Goal: Information Seeking & Learning: Get advice/opinions

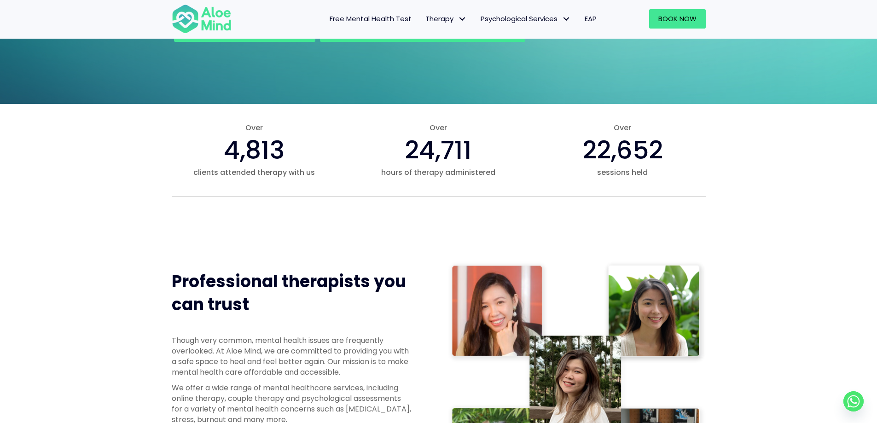
scroll to position [461, 0]
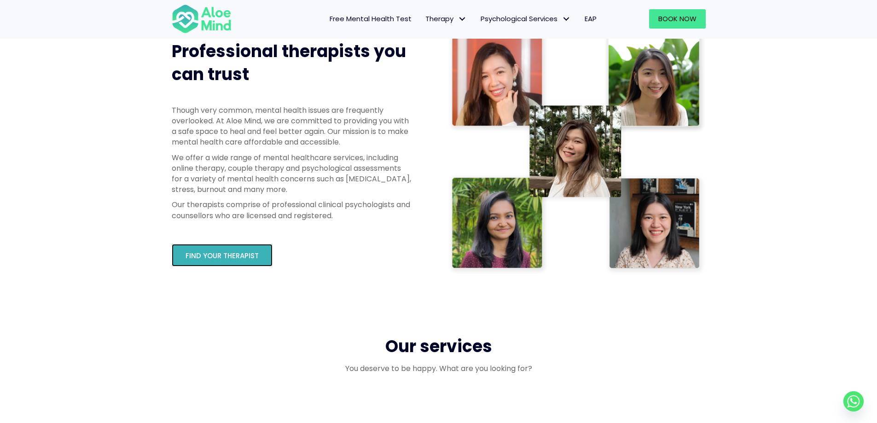
click at [261, 260] on link "Find your therapist" at bounding box center [222, 255] width 101 height 23
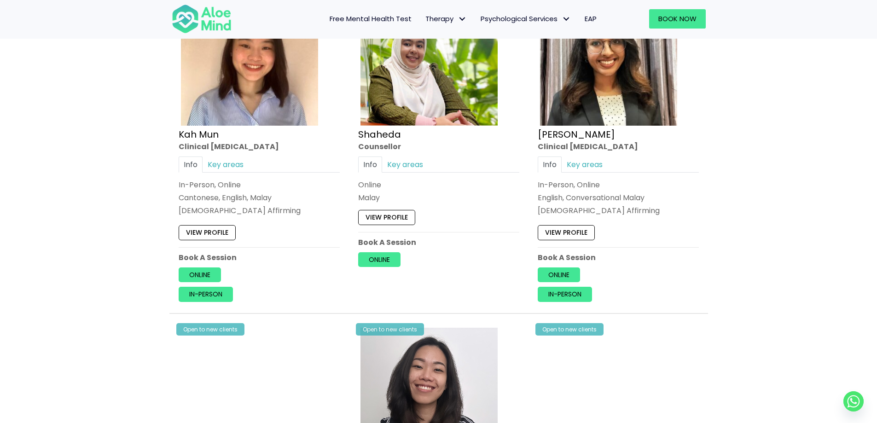
scroll to position [553, 0]
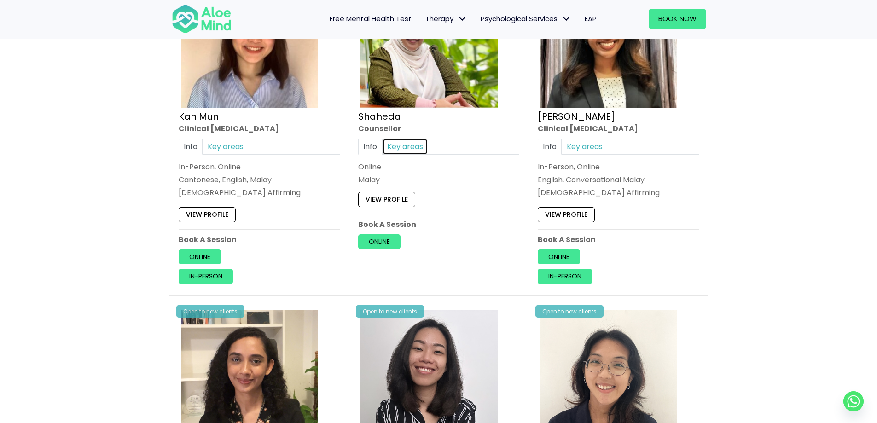
click at [417, 151] on link "Key areas" at bounding box center [405, 147] width 46 height 16
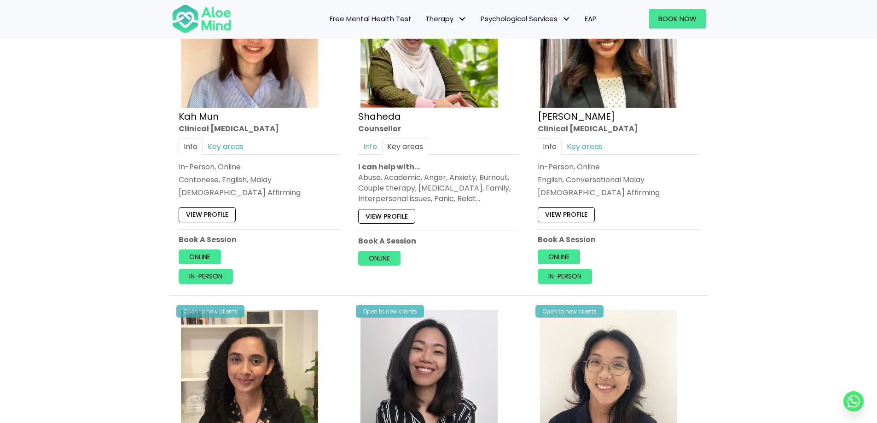
click at [442, 195] on div "Abuse, Academic, Anger, Anxiety, Burnout, Couple therapy, Depression, Family, I…" at bounding box center [438, 188] width 161 height 32
click at [479, 195] on div "Abuse, Academic, Anger, Anxiety, Burnout, Couple therapy, Depression, Family, I…" at bounding box center [438, 188] width 161 height 32
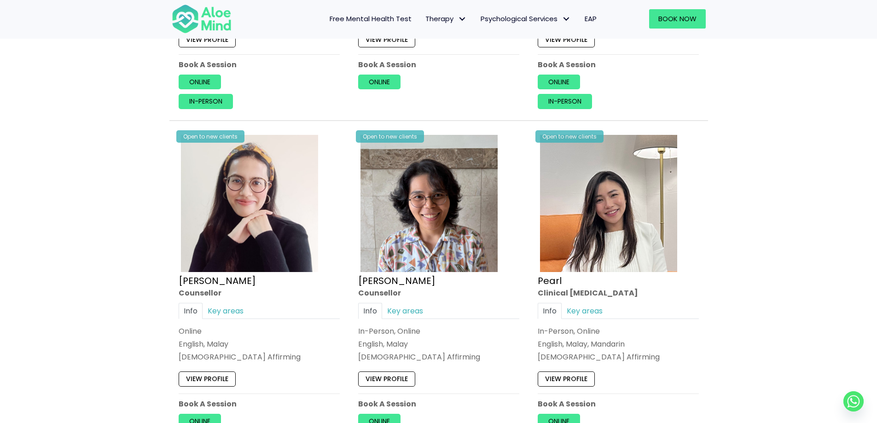
scroll to position [1764, 0]
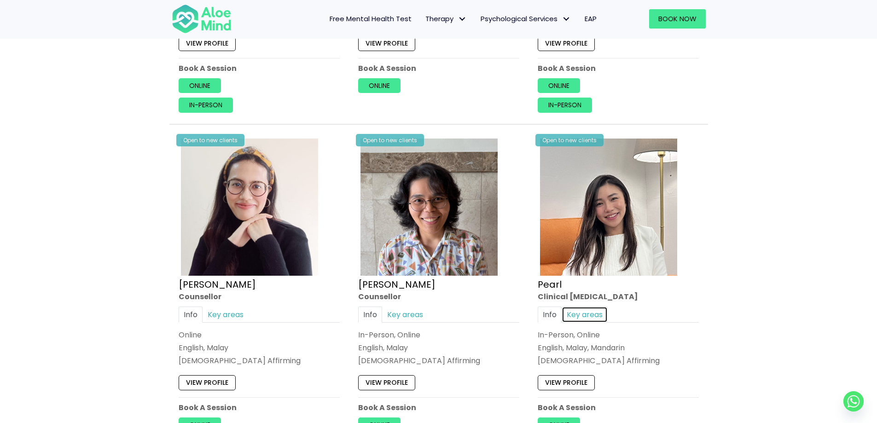
click at [598, 317] on link "Key areas" at bounding box center [585, 315] width 46 height 16
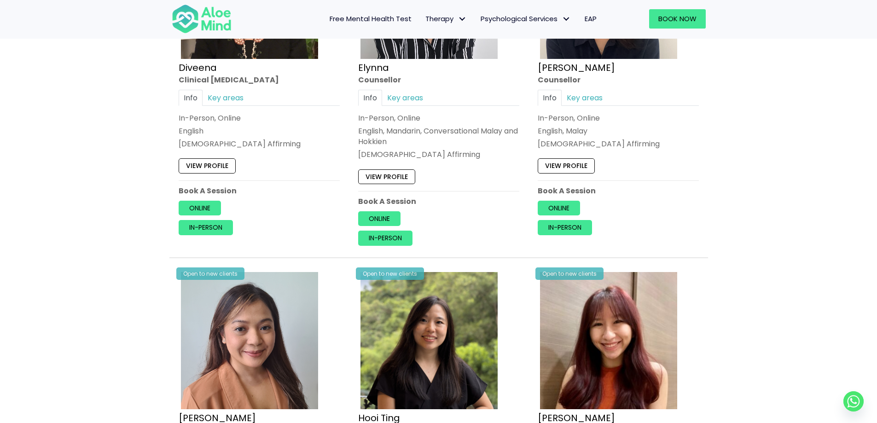
scroll to position [797, 0]
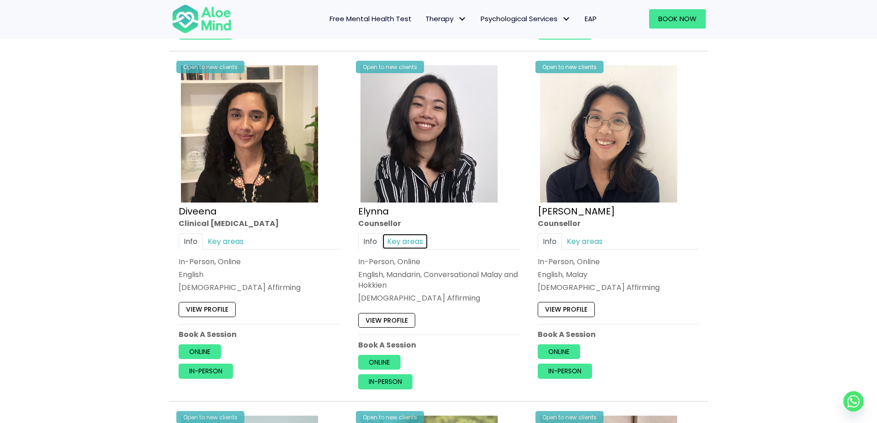
click at [407, 243] on link "Key areas" at bounding box center [405, 242] width 46 height 16
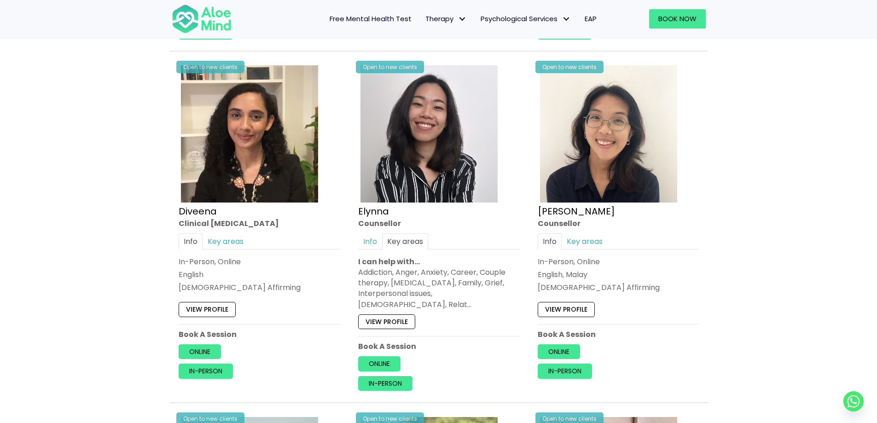
click at [349, 241] on div "Open to new clients Elynna Counsellor Info Key areas In-Person, Online English,…" at bounding box center [439, 229] width 180 height 347
click at [375, 244] on link "Info" at bounding box center [370, 242] width 24 height 16
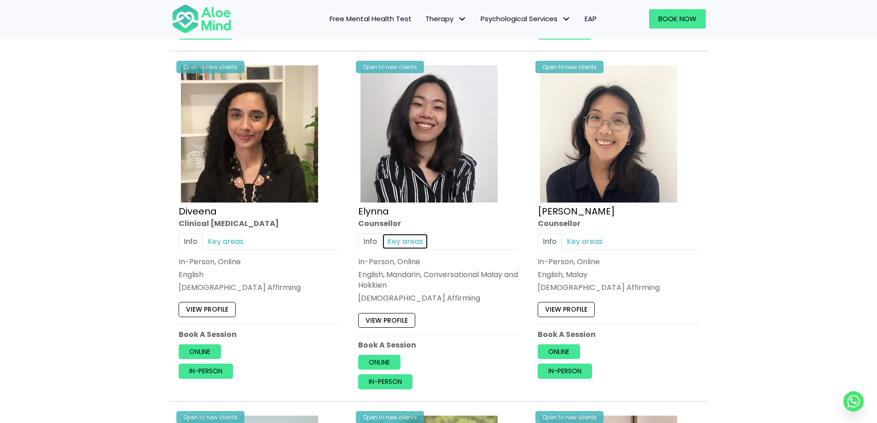
click at [407, 244] on link "Key areas" at bounding box center [405, 242] width 46 height 16
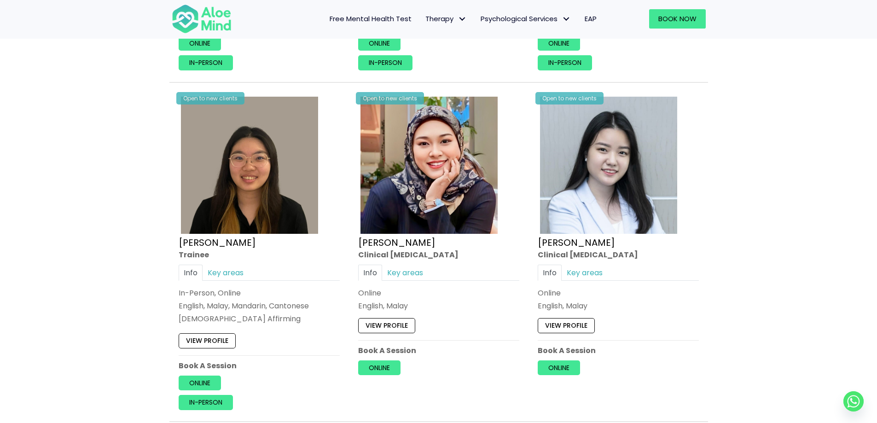
scroll to position [2487, 0]
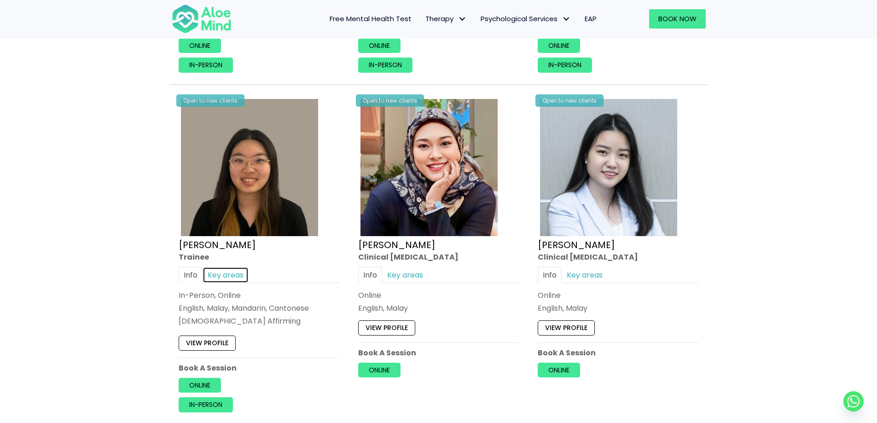
click at [233, 267] on link "Key areas" at bounding box center [226, 275] width 46 height 16
drag, startPoint x: 179, startPoint y: 288, endPoint x: 277, endPoint y: 312, distance: 101.5
click at [277, 312] on div "I can help with… Anger, Anxiety, Attention Deficit Hyperactivity Disorder (ADHD…" at bounding box center [259, 311] width 161 height 43
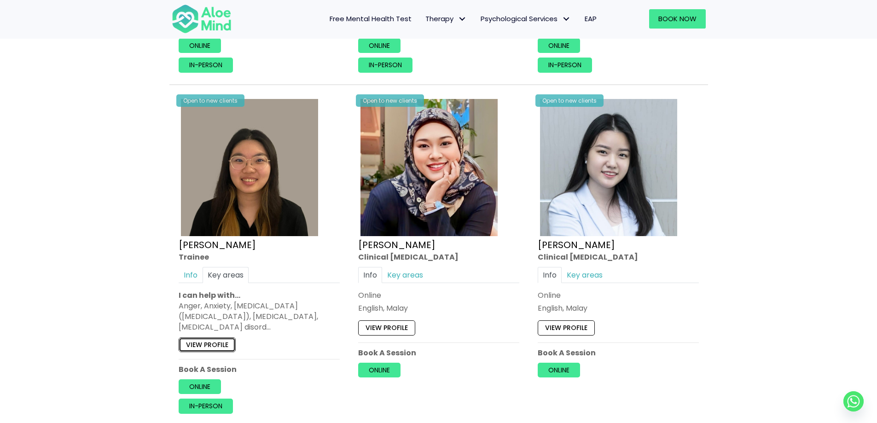
click at [230, 337] on link "View profile" at bounding box center [207, 344] width 57 height 15
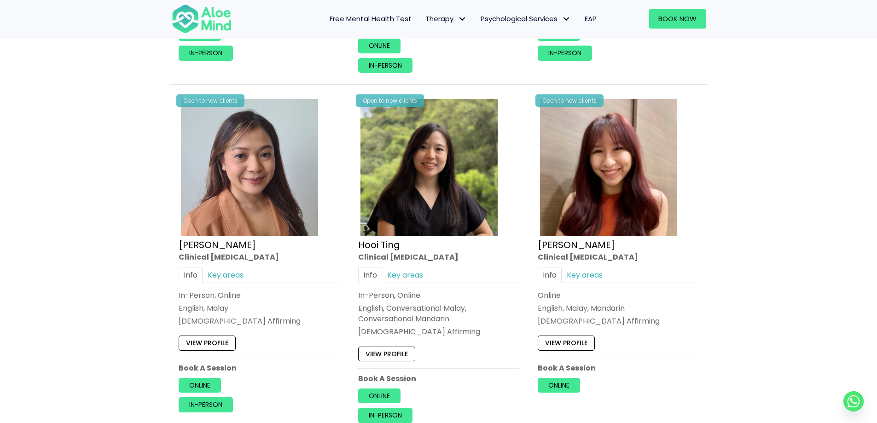
scroll to position [1147, 0]
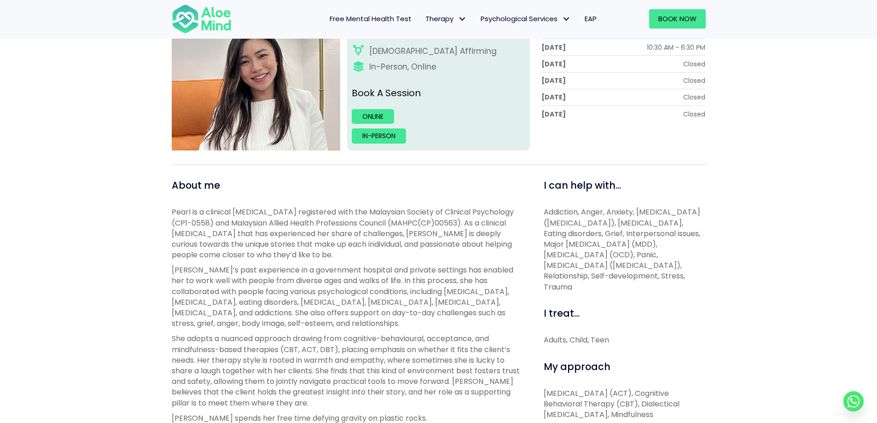
scroll to position [203, 0]
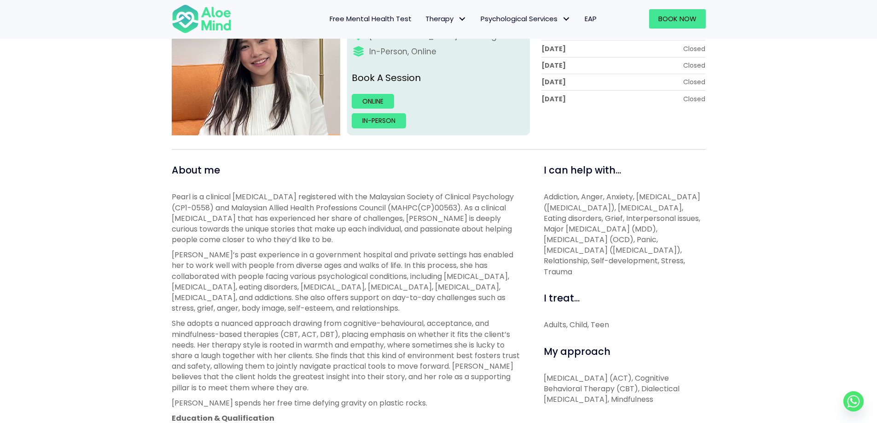
drag, startPoint x: 586, startPoint y: 270, endPoint x: 544, endPoint y: 262, distance: 43.1
click at [544, 262] on p "Addiction, Anger, Anxiety, [MEDICAL_DATA] ([MEDICAL_DATA]), [MEDICAL_DATA], Eat…" at bounding box center [625, 235] width 162 height 86
click at [544, 262] on span "Addiction, Anger, Anxiety, [MEDICAL_DATA] ([MEDICAL_DATA]), [MEDICAL_DATA], Eat…" at bounding box center [622, 234] width 157 height 85
drag, startPoint x: 544, startPoint y: 262, endPoint x: 599, endPoint y: 273, distance: 56.4
click at [599, 273] on p "Addiction, Anger, Anxiety, [MEDICAL_DATA] ([MEDICAL_DATA]), [MEDICAL_DATA], Eat…" at bounding box center [625, 235] width 162 height 86
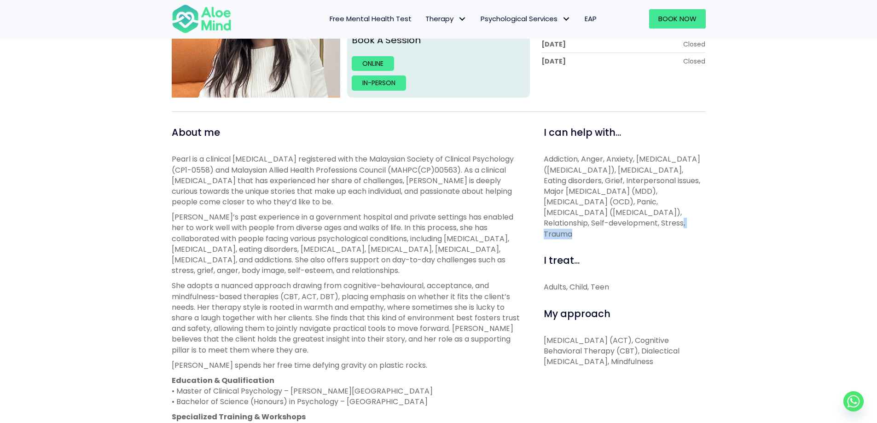
scroll to position [249, 0]
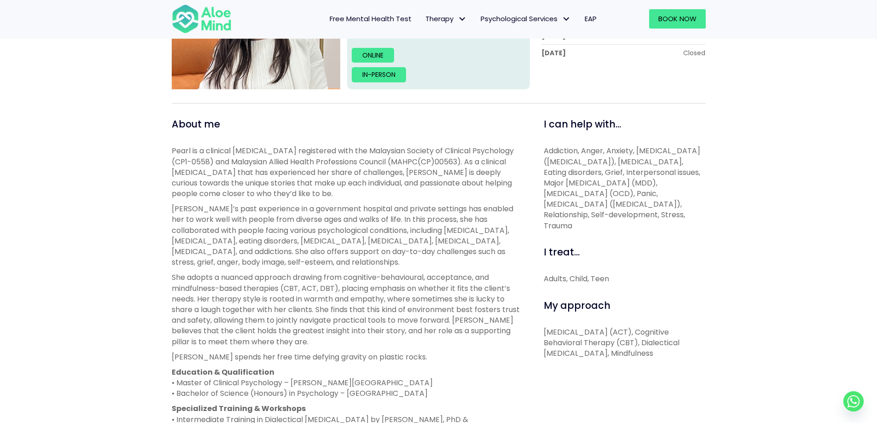
click at [733, 279] on div "Pearl Open to new clients Pearl Clinical psychologist English, Malay, Mandarin …" at bounding box center [438, 269] width 877 height 758
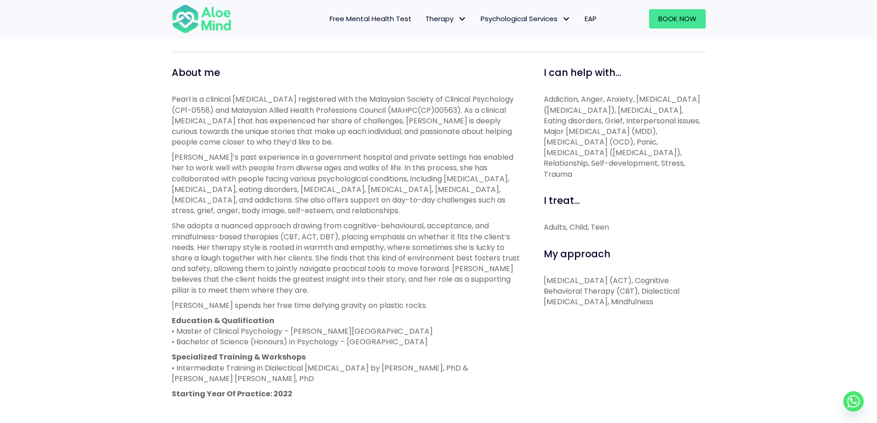
scroll to position [461, 0]
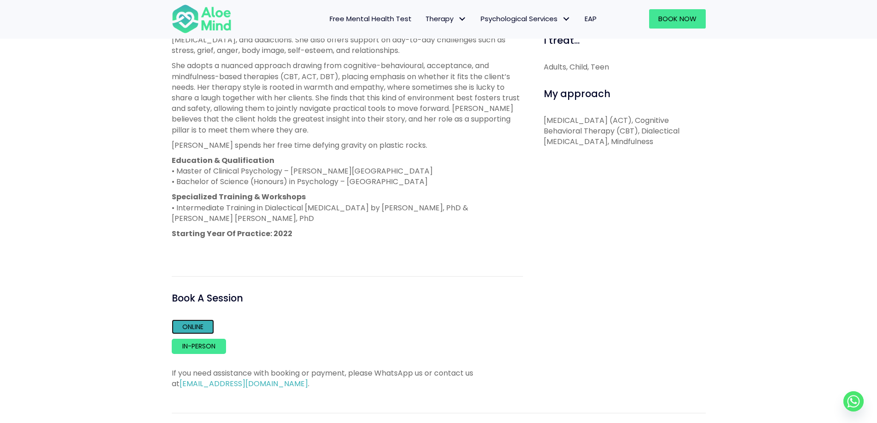
click at [196, 333] on link "Online" at bounding box center [193, 327] width 42 height 15
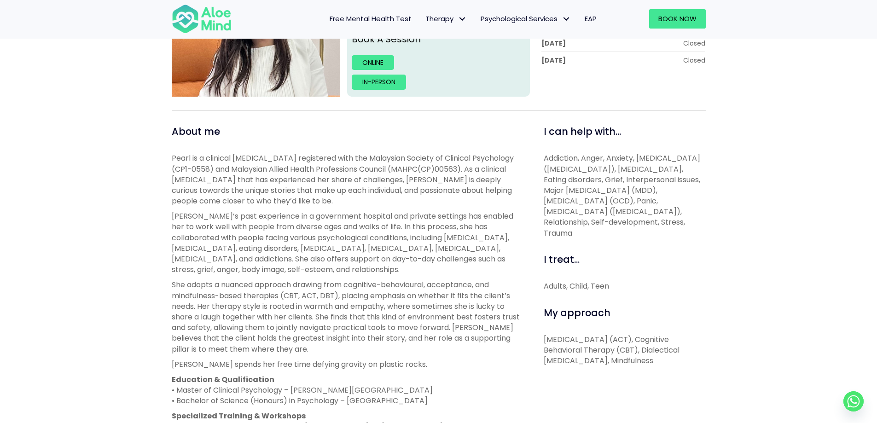
scroll to position [230, 0]
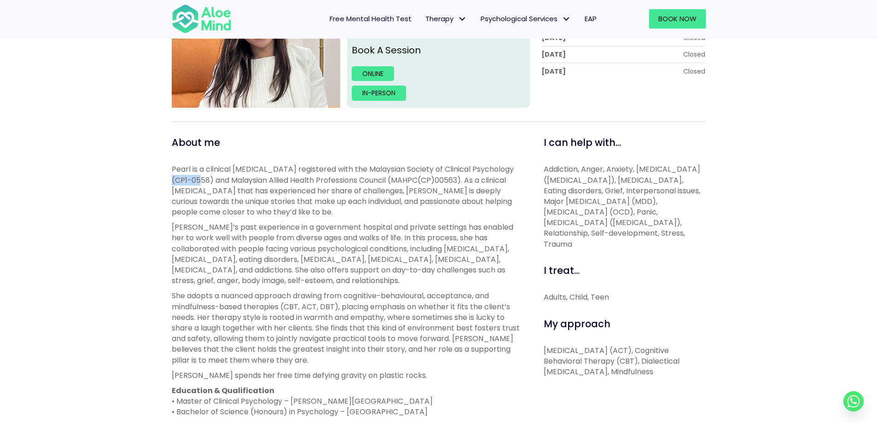
drag, startPoint x: 210, startPoint y: 182, endPoint x: 174, endPoint y: 177, distance: 36.3
click at [174, 177] on span "Pearl is a clinical [MEDICAL_DATA] registered with the Malaysian Society of Cli…" at bounding box center [343, 190] width 342 height 53
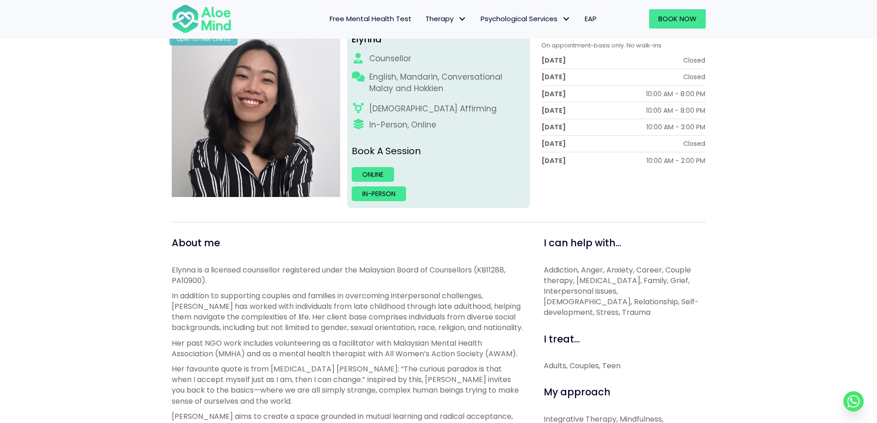
scroll to position [184, 0]
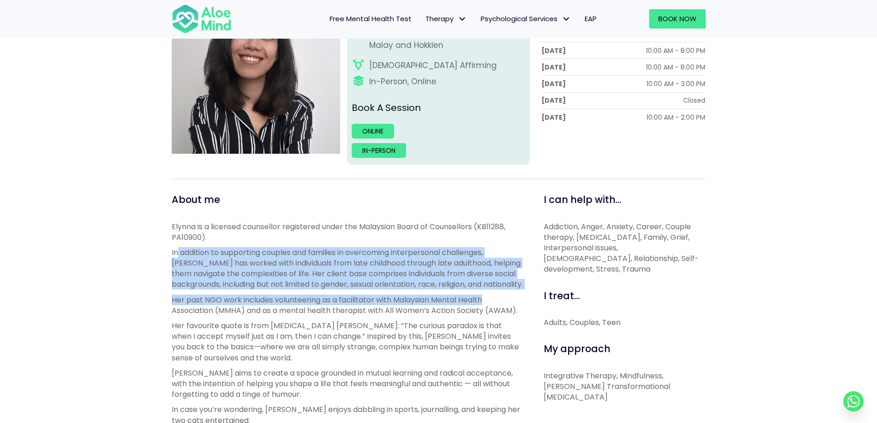
drag, startPoint x: 178, startPoint y: 253, endPoint x: 522, endPoint y: 292, distance: 345.8
click at [522, 292] on div "Elynna is a licensed counsellor registered under the Malaysian Board of Counsel…" at bounding box center [347, 392] width 351 height 340
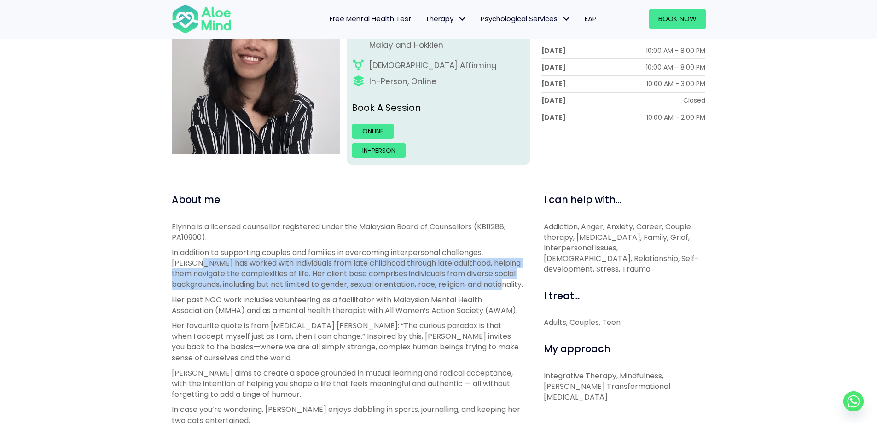
drag, startPoint x: 491, startPoint y: 289, endPoint x: 159, endPoint y: 263, distance: 333.0
click at [159, 263] on div "Elynna Open to new clients Elynna Counsellor English, Mandarin, Conversational …" at bounding box center [438, 349] width 877 height 789
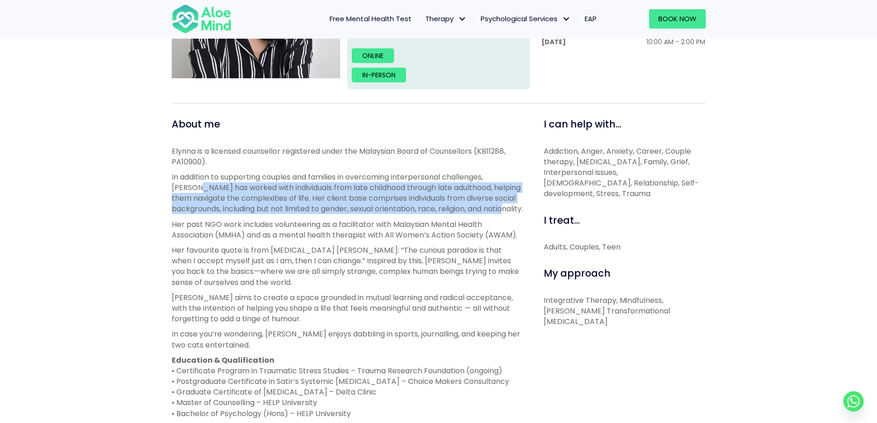
scroll to position [276, 0]
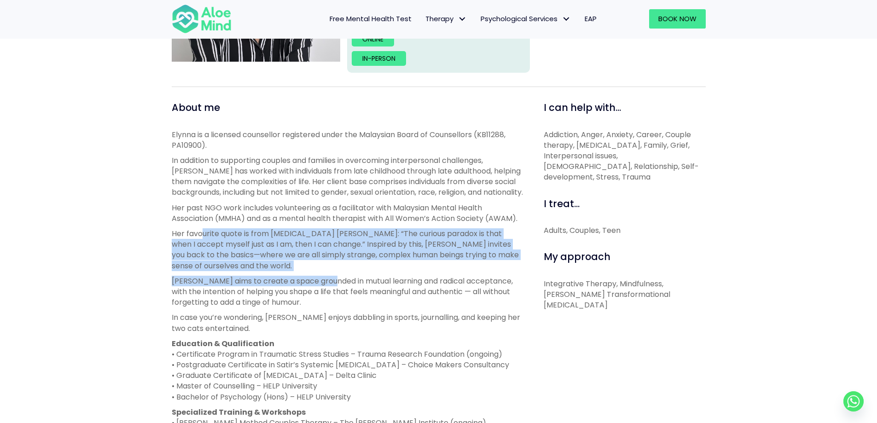
drag, startPoint x: 232, startPoint y: 244, endPoint x: 360, endPoint y: 289, distance: 135.9
click at [352, 288] on div "Elynna is a licensed counsellor registered under the Malaysian Board of Counsel…" at bounding box center [347, 299] width 351 height 340
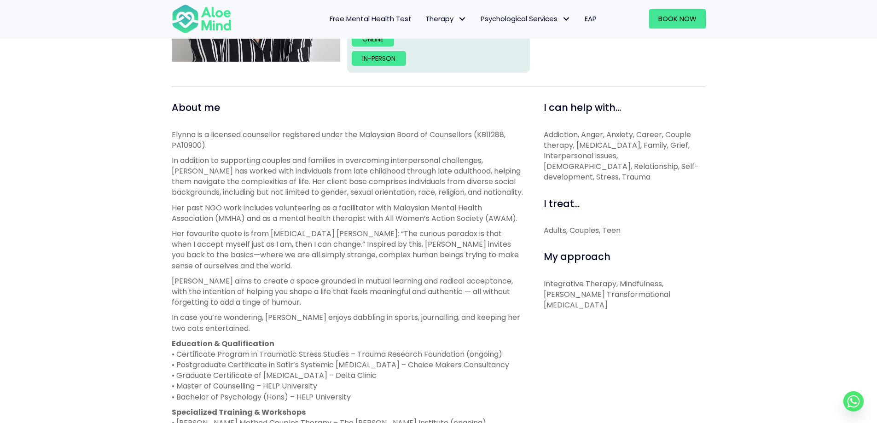
click at [462, 308] on p "Elynna aims to create a space grounded in mutual learning and radical acceptanc…" at bounding box center [347, 292] width 351 height 32
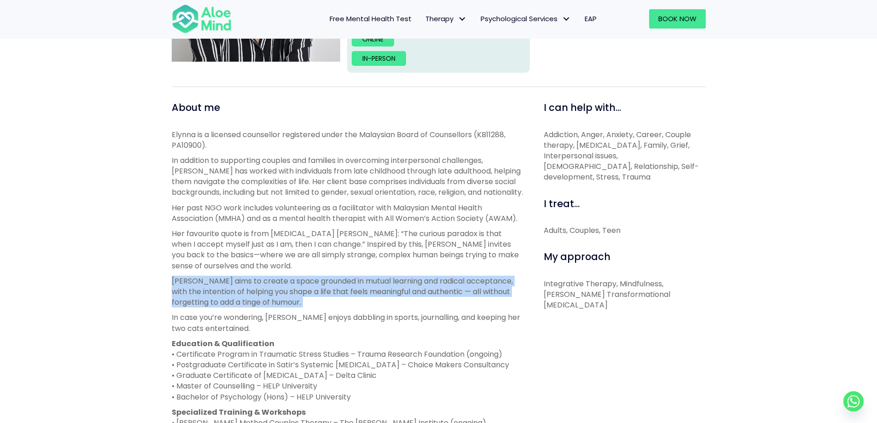
drag, startPoint x: 462, startPoint y: 308, endPoint x: 168, endPoint y: 277, distance: 295.9
click at [168, 277] on div "About me Elynna is a licensed counsellor registered under the Malaysian Board o…" at bounding box center [347, 352] width 365 height 503
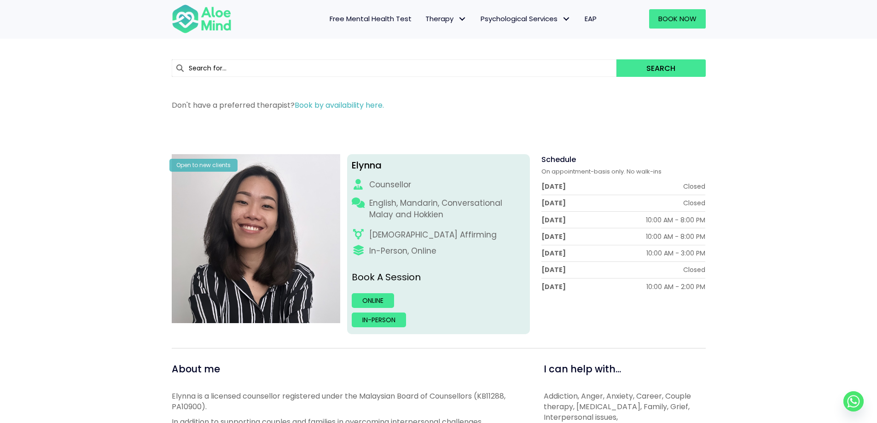
scroll to position [0, 0]
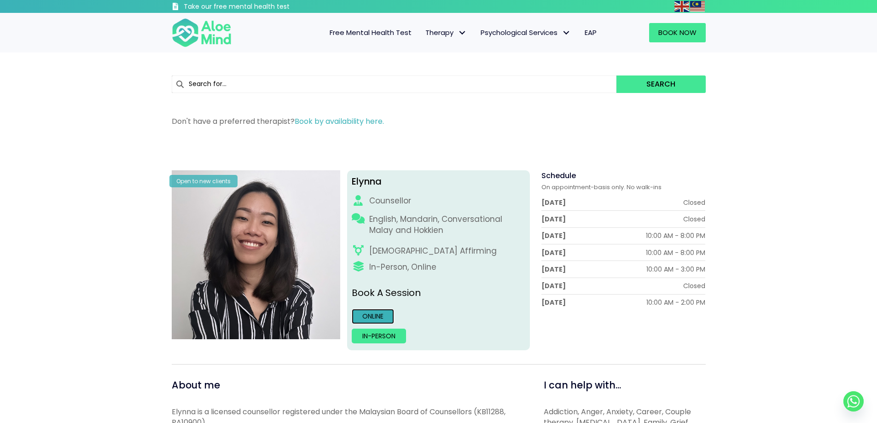
click at [392, 313] on link "Online" at bounding box center [373, 316] width 42 height 15
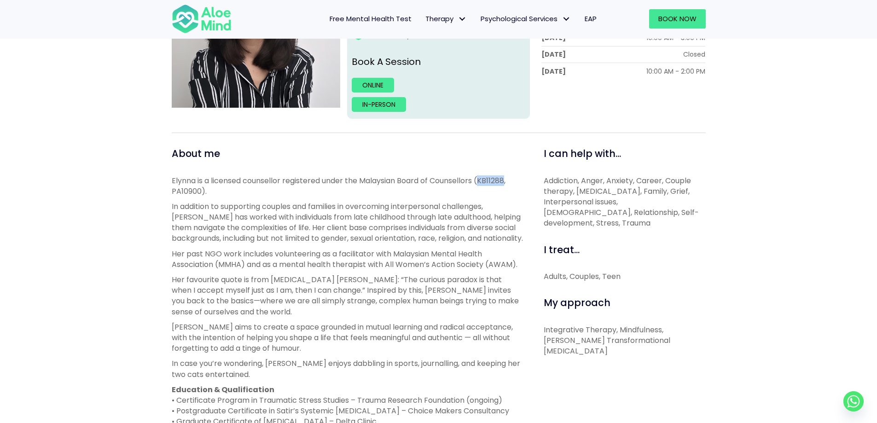
drag, startPoint x: 482, startPoint y: 181, endPoint x: 509, endPoint y: 181, distance: 27.2
click at [509, 181] on p "Elynna is a licensed counsellor registered under the Malaysian Board of Counsel…" at bounding box center [347, 185] width 351 height 21
drag, startPoint x: 201, startPoint y: 192, endPoint x: 173, endPoint y: 189, distance: 28.6
click at [173, 189] on p "Elynna is a licensed counsellor registered under the Malaysian Board of Counsel…" at bounding box center [347, 185] width 351 height 21
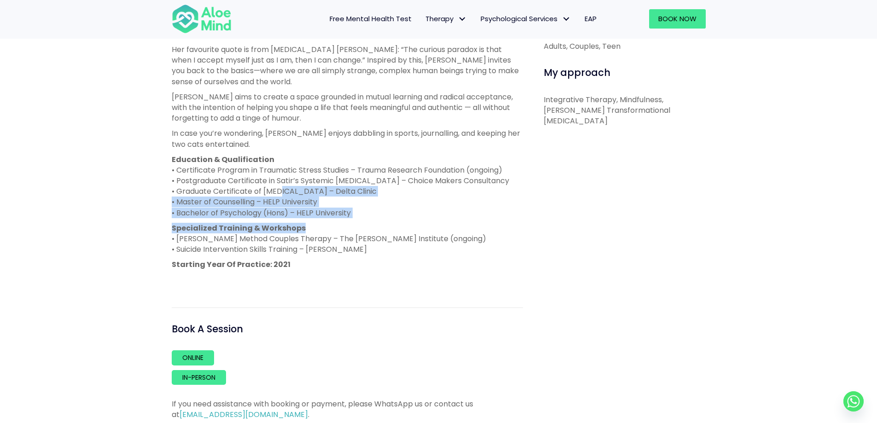
drag, startPoint x: 374, startPoint y: 216, endPoint x: 278, endPoint y: 193, distance: 98.8
click at [278, 193] on div "Elynna is a licensed counsellor registered under the Malaysian Board of Counsel…" at bounding box center [347, 115] width 351 height 340
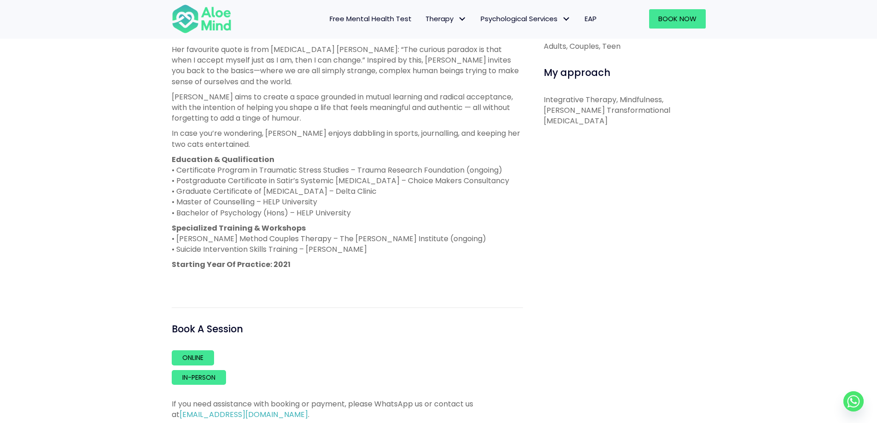
click at [256, 175] on p "Education & Qualification • Certificate Program in Traumatic Stress Studies – T…" at bounding box center [347, 186] width 351 height 64
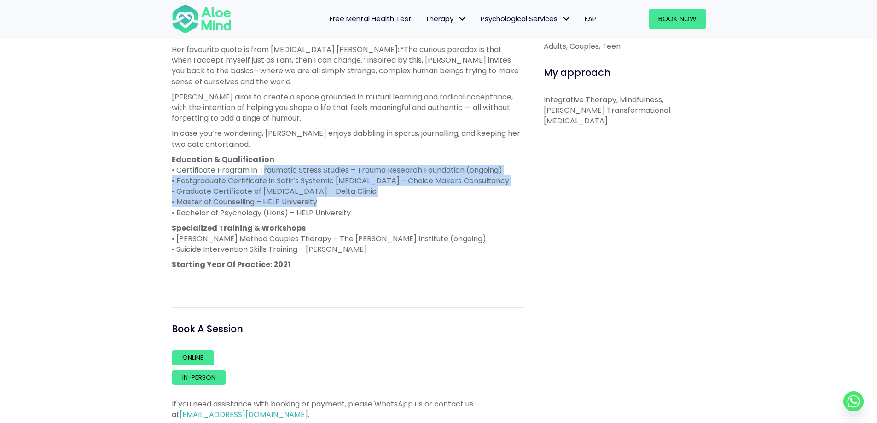
drag, startPoint x: 265, startPoint y: 171, endPoint x: 380, endPoint y: 213, distance: 122.5
click at [332, 199] on p "Education & Qualification • Certificate Program in Traumatic Stress Studies – T…" at bounding box center [347, 186] width 351 height 64
drag, startPoint x: 391, startPoint y: 253, endPoint x: 177, endPoint y: 238, distance: 215.2
click at [177, 238] on p "Specialized Training & Workshops • Gottman Method Couples Therapy – The Gottman…" at bounding box center [347, 239] width 351 height 32
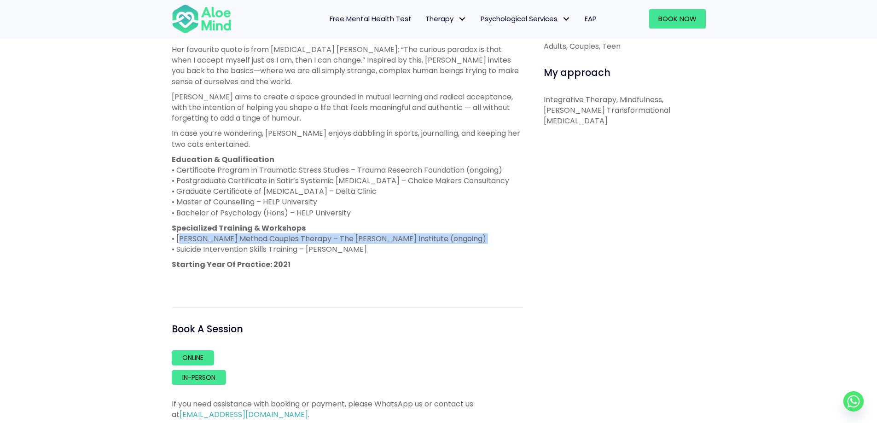
drag, startPoint x: 177, startPoint y: 238, endPoint x: 432, endPoint y: 236, distance: 255.6
click at [432, 236] on p "Specialized Training & Workshops • Gottman Method Couples Therapy – The Gottman…" at bounding box center [347, 239] width 351 height 32
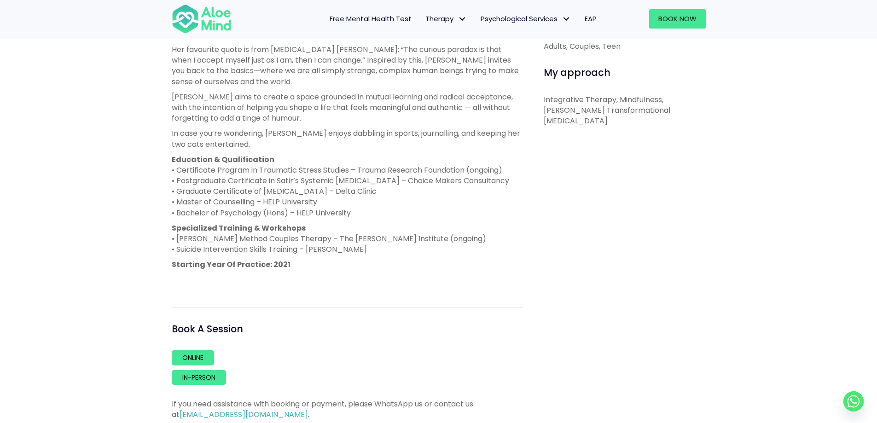
click at [532, 238] on div "I can help with... Addiction, Anger, Anxiety, Career, Couple therapy, Depressio…" at bounding box center [621, 168] width 183 height 503
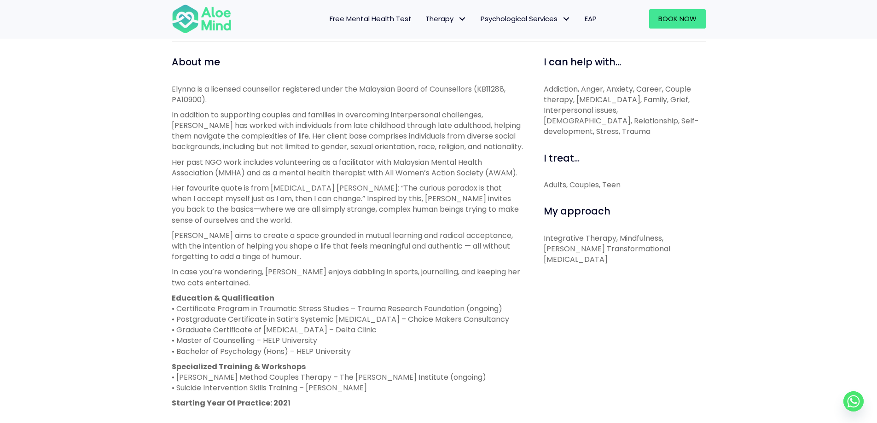
scroll to position [205, 0]
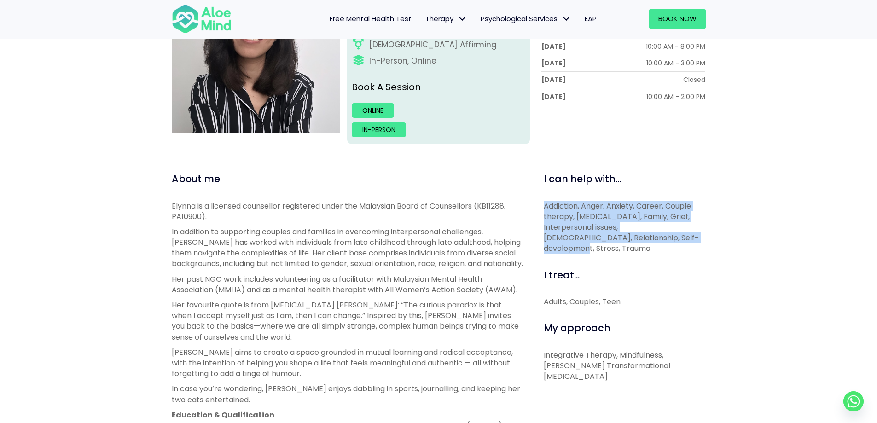
drag, startPoint x: 543, startPoint y: 206, endPoint x: 702, endPoint y: 239, distance: 162.3
click at [702, 239] on p "Addiction, Anger, Anxiety, Career, Couple therapy, Depression, Family, Grief, I…" at bounding box center [625, 227] width 162 height 53
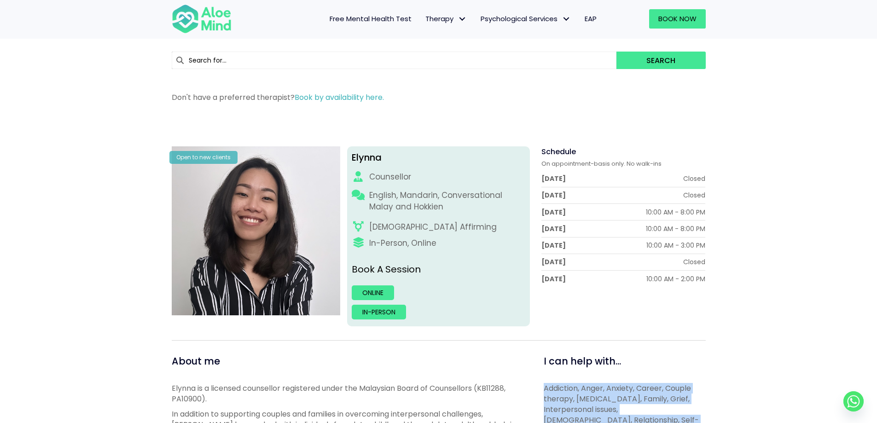
scroll to position [21, 0]
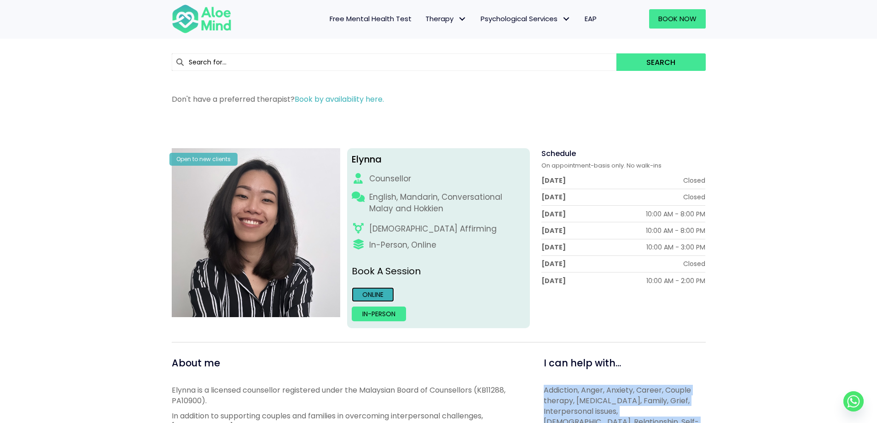
click at [380, 293] on link "Online" at bounding box center [373, 294] width 42 height 15
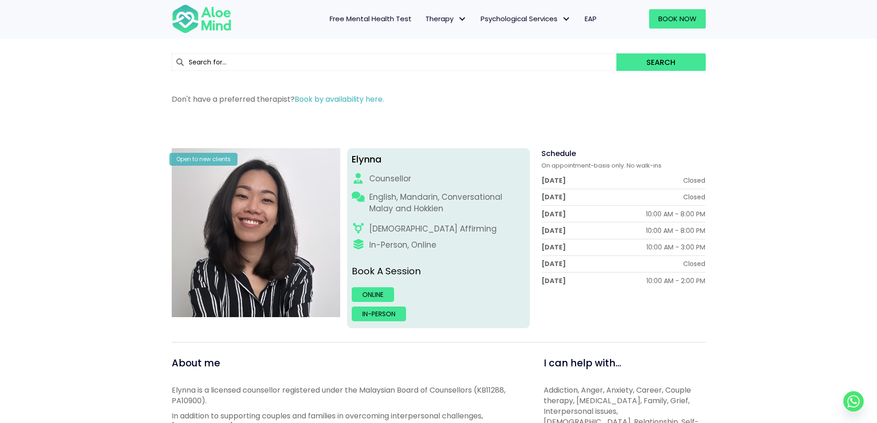
click at [455, 229] on div "[DEMOGRAPHIC_DATA] Affirming" at bounding box center [439, 229] width 174 height 12
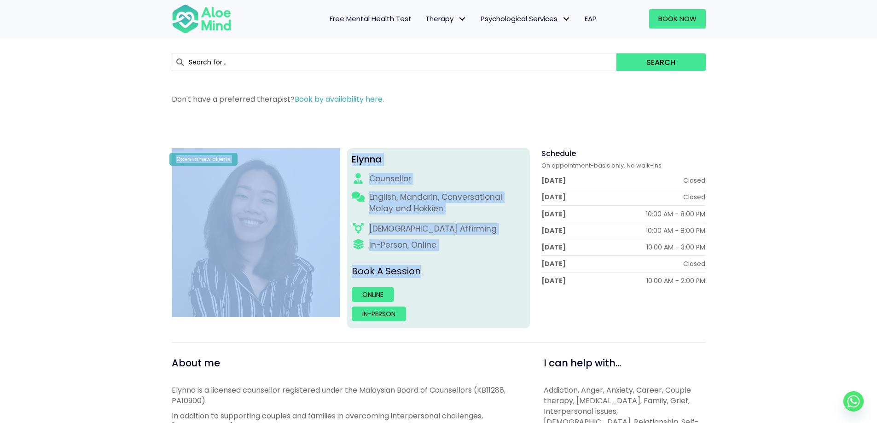
drag, startPoint x: 439, startPoint y: 277, endPoint x: 339, endPoint y: 171, distance: 145.6
click at [339, 171] on div "Open to new clients Elynna Counsellor English, Mandarin, Conversational Malay a…" at bounding box center [439, 238] width 548 height 180
drag, startPoint x: 456, startPoint y: 261, endPoint x: 442, endPoint y: 271, distance: 17.1
click at [456, 261] on div "Elynna Counsellor English, Mandarin, Conversational Malay and Hokkien LGBTQ Aff…" at bounding box center [438, 238] width 183 height 180
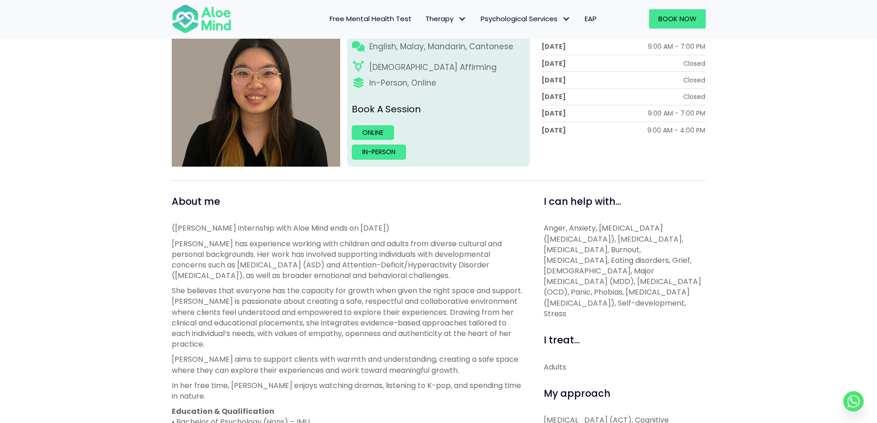
scroll to position [230, 0]
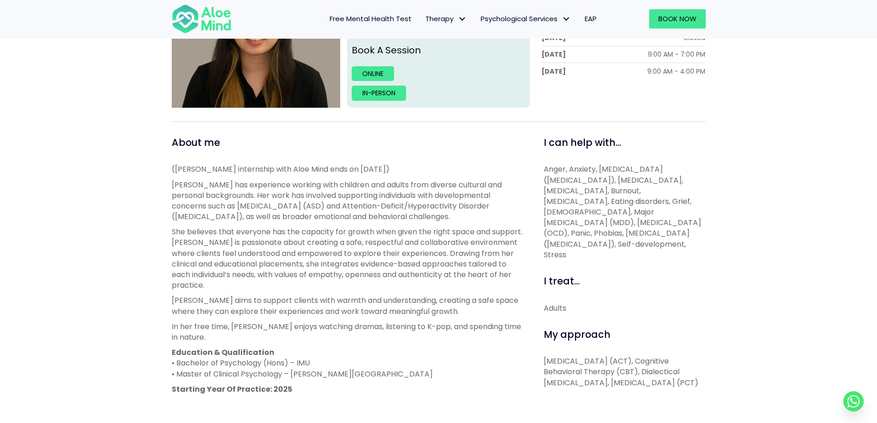
drag, startPoint x: 704, startPoint y: 241, endPoint x: 551, endPoint y: 172, distance: 168.0
click at [551, 172] on p "Anger, Anxiety, [MEDICAL_DATA] ([MEDICAL_DATA]), [MEDICAL_DATA], [MEDICAL_DATA]…" at bounding box center [625, 212] width 162 height 96
click at [551, 172] on span "Anger, Anxiety, [MEDICAL_DATA] ([MEDICAL_DATA]), [MEDICAL_DATA], [MEDICAL_DATA]…" at bounding box center [623, 212] width 158 height 96
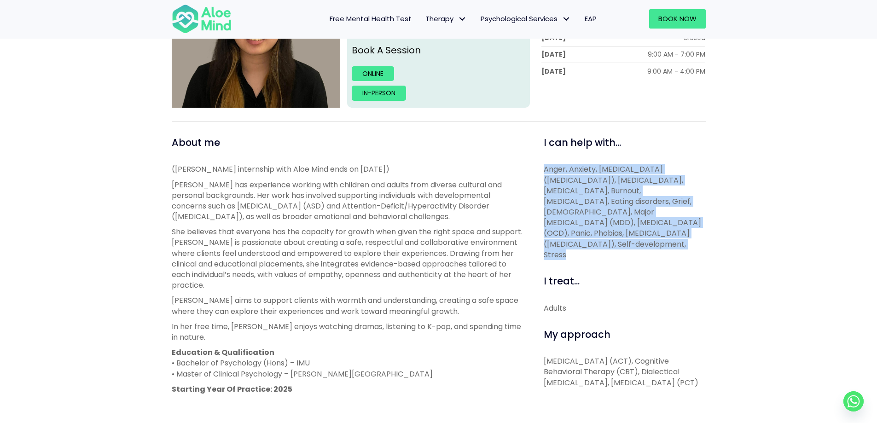
drag, startPoint x: 551, startPoint y: 172, endPoint x: 558, endPoint y: 174, distance: 6.7
click at [558, 174] on span "Anger, Anxiety, [MEDICAL_DATA] ([MEDICAL_DATA]), [MEDICAL_DATA], [MEDICAL_DATA]…" at bounding box center [623, 212] width 158 height 96
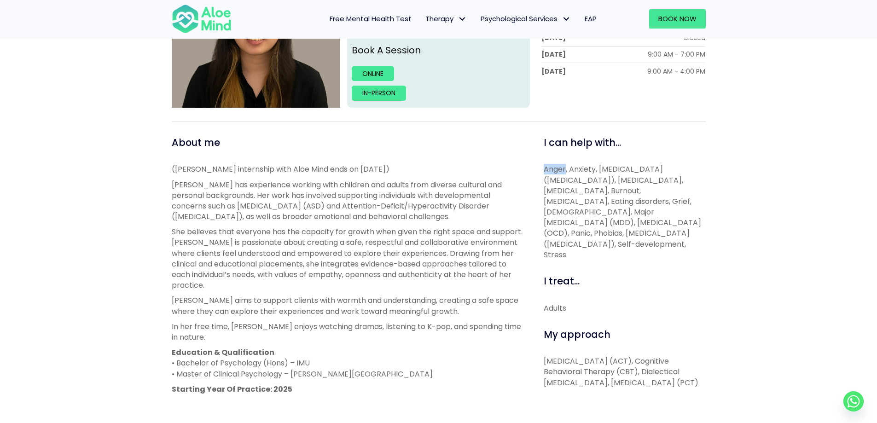
click at [558, 174] on span "Anger, Anxiety, [MEDICAL_DATA] ([MEDICAL_DATA]), [MEDICAL_DATA], [MEDICAL_DATA]…" at bounding box center [623, 212] width 158 height 96
click at [589, 173] on span "Anger, Anxiety, [MEDICAL_DATA] ([MEDICAL_DATA]), [MEDICAL_DATA], [MEDICAL_DATA]…" at bounding box center [623, 212] width 158 height 96
click at [636, 171] on span "Anger, Anxiety, [MEDICAL_DATA] ([MEDICAL_DATA]), [MEDICAL_DATA], [MEDICAL_DATA]…" at bounding box center [623, 212] width 158 height 96
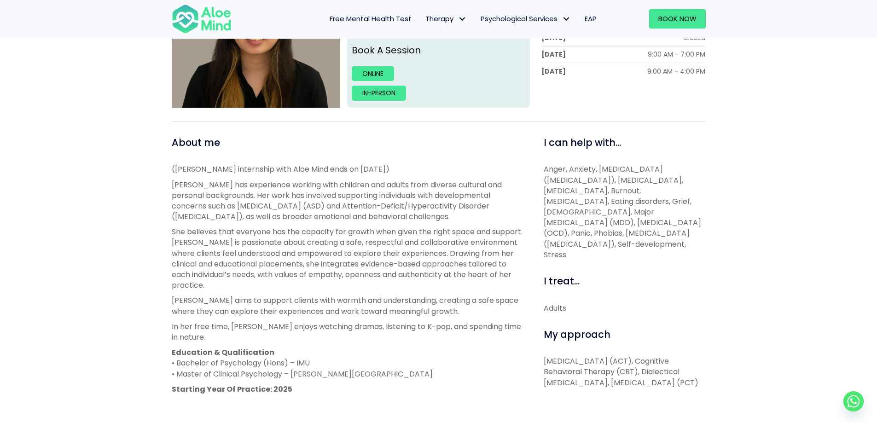
click at [742, 191] on div "[PERSON_NAME] Open to new clients [PERSON_NAME] Trainee English, Malay, Mandari…" at bounding box center [438, 250] width 877 height 683
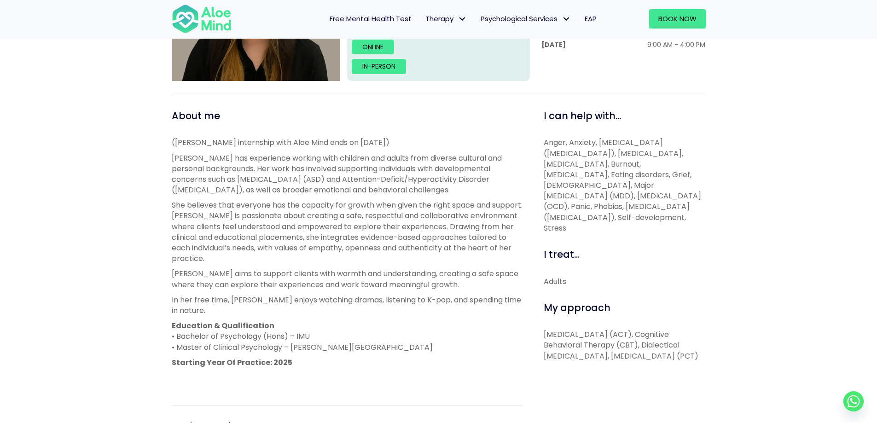
scroll to position [322, 0]
